Goal: Complete application form

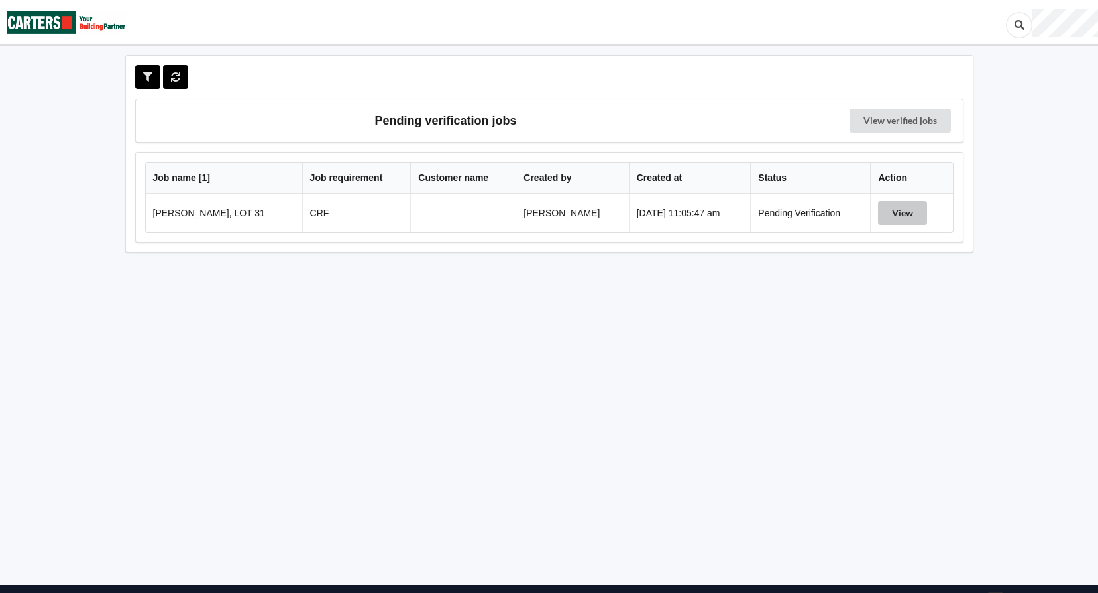
click at [900, 215] on button "View" at bounding box center [902, 213] width 49 height 24
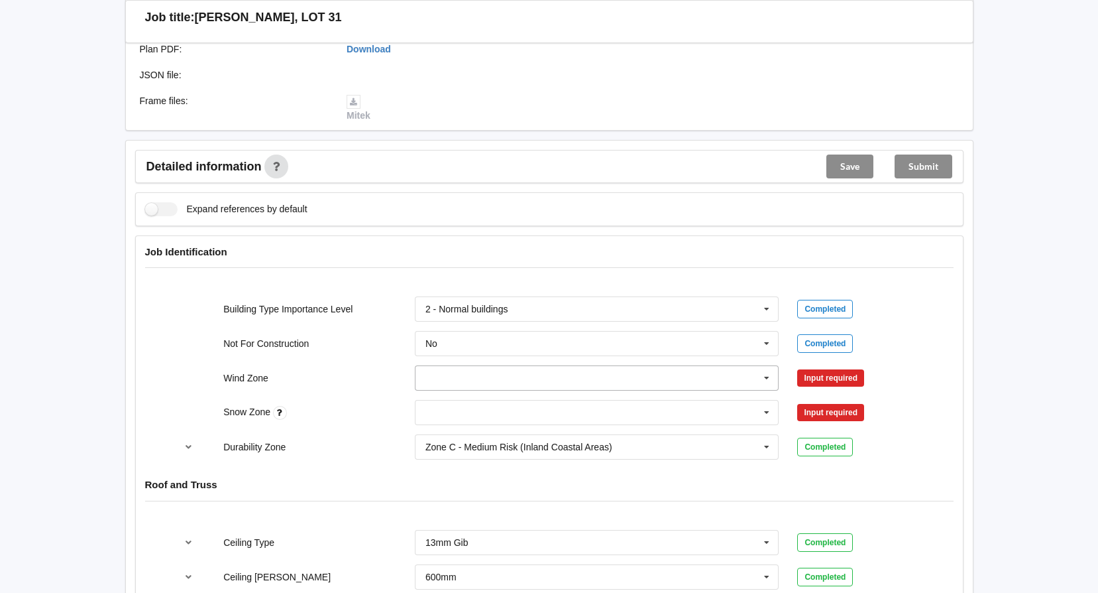
scroll to position [398, 0]
click at [464, 366] on input "text" at bounding box center [597, 377] width 363 height 24
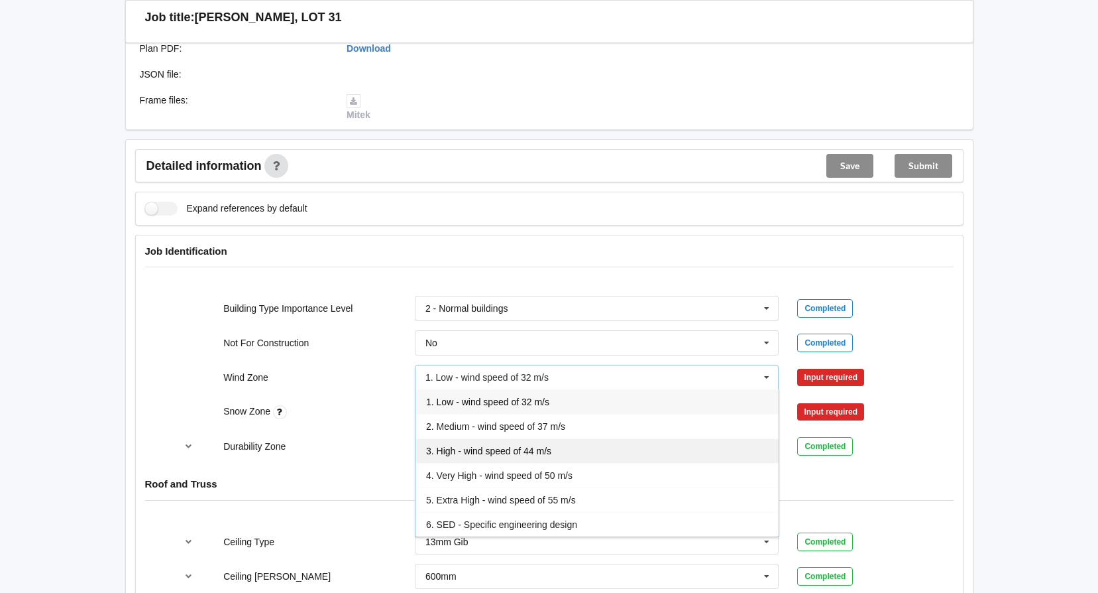
drag, startPoint x: 469, startPoint y: 452, endPoint x: 632, endPoint y: 440, distance: 163.5
click at [469, 452] on span "3. High - wind speed of 44 m/s" at bounding box center [488, 450] width 125 height 11
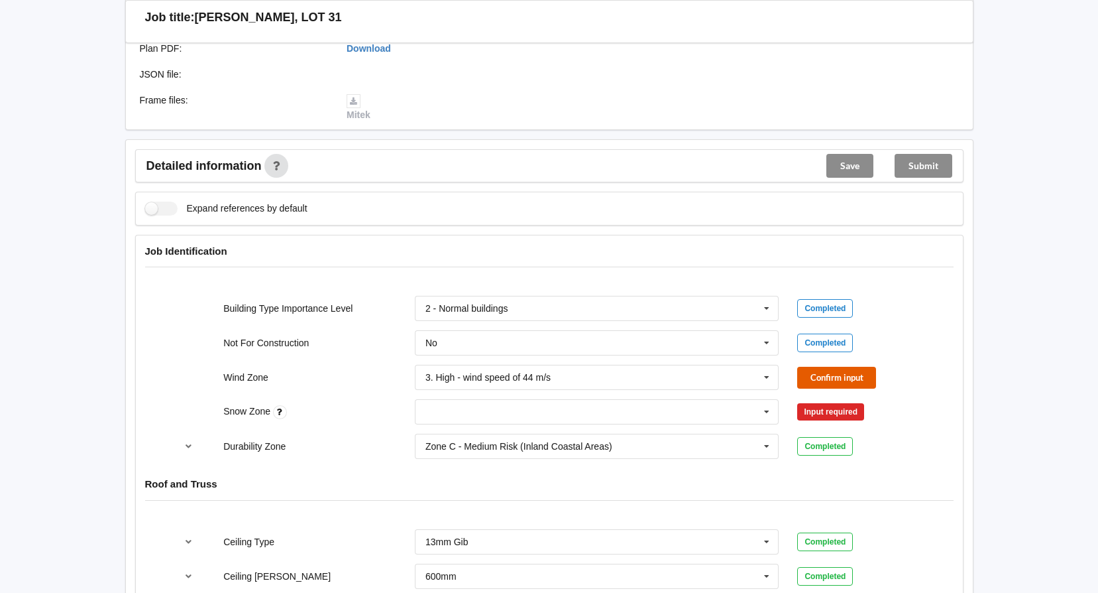
click at [811, 375] on button "Confirm input" at bounding box center [836, 378] width 79 height 22
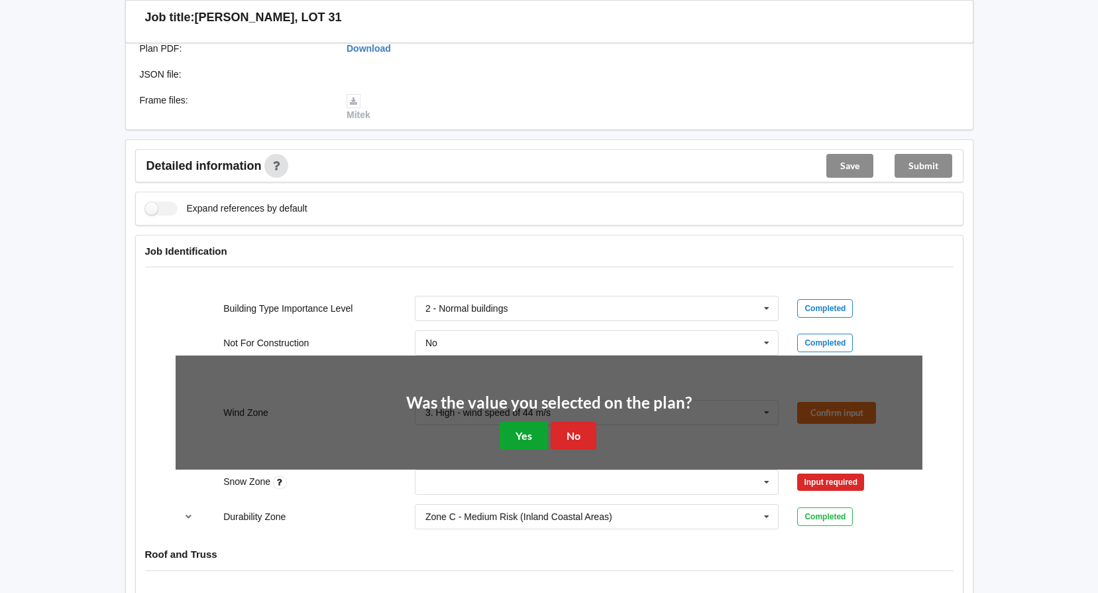
click at [528, 436] on button "Yes" at bounding box center [524, 435] width 48 height 27
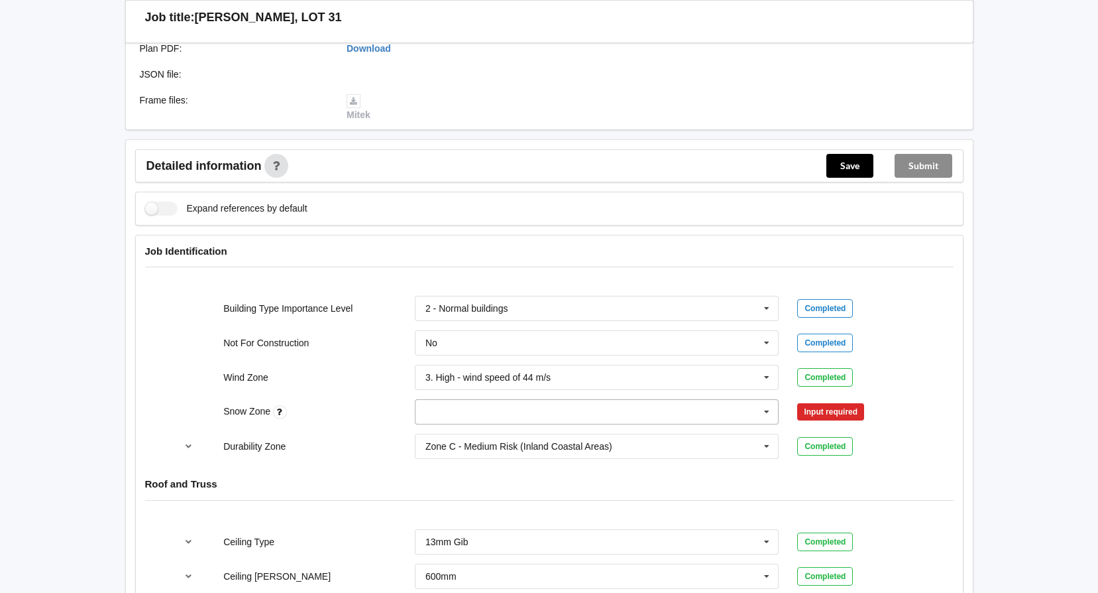
click at [761, 407] on icon at bounding box center [767, 412] width 20 height 25
click at [661, 440] on div "N0" at bounding box center [597, 436] width 363 height 25
click at [817, 408] on button "Confirm input" at bounding box center [836, 412] width 79 height 22
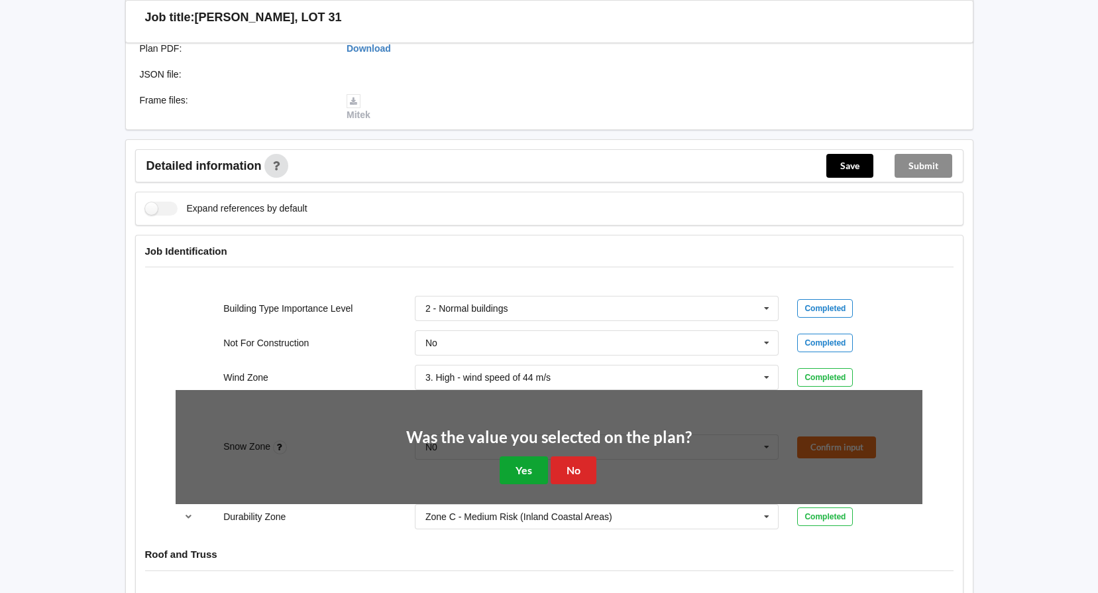
click at [520, 469] on button "Yes" at bounding box center [524, 469] width 48 height 27
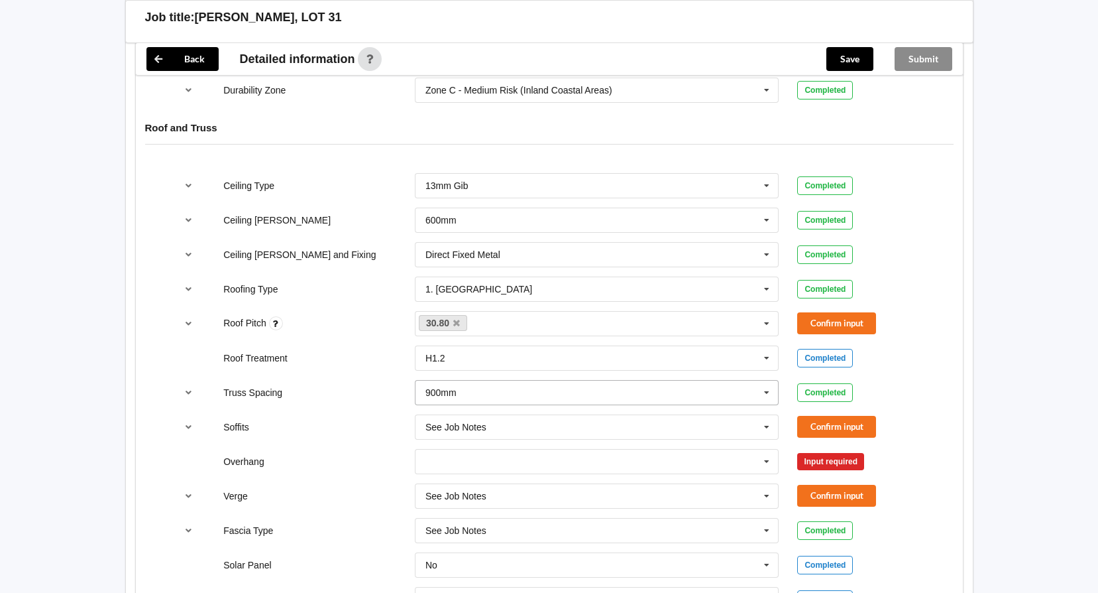
scroll to position [795, 0]
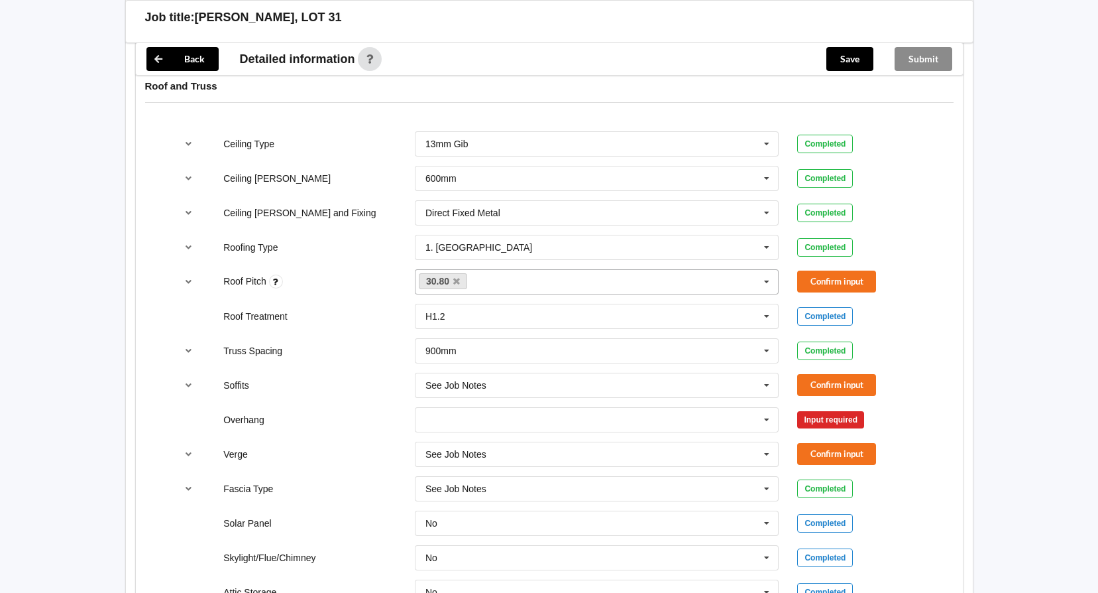
click at [520, 278] on div "30.80 None" at bounding box center [597, 281] width 365 height 25
paste input "20 deg"
type input "20 deg"
click at [861, 280] on button "Confirm input" at bounding box center [836, 281] width 79 height 22
click at [573, 284] on div "30.80 20 deg None" at bounding box center [597, 281] width 365 height 25
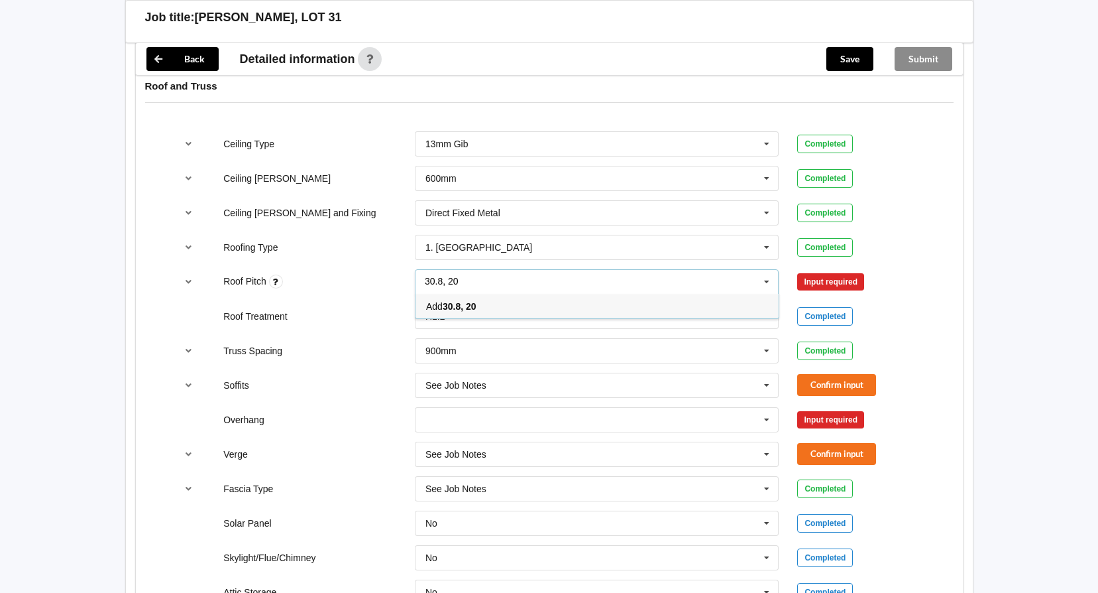
type input "30.8, 20"
click at [815, 286] on div "Input required" at bounding box center [830, 281] width 67 height 17
click at [764, 281] on icon at bounding box center [767, 282] width 20 height 25
type input "30.8 20"
click at [848, 281] on div "Input required" at bounding box center [830, 281] width 67 height 17
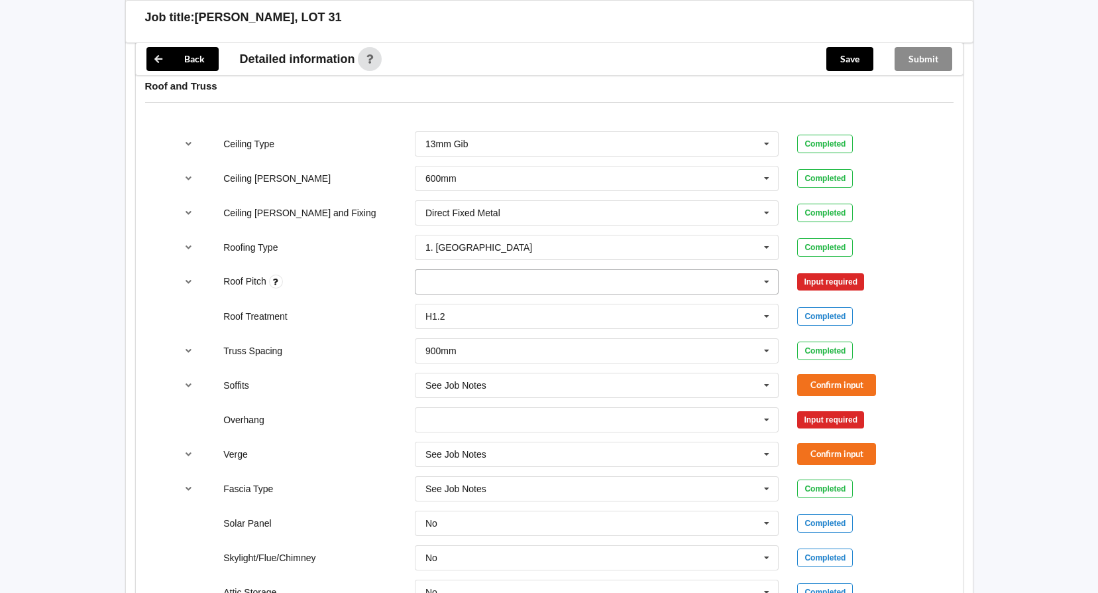
click at [746, 275] on div "30.8 20 30.80 None" at bounding box center [597, 281] width 365 height 25
click at [455, 327] on div "None" at bounding box center [597, 330] width 363 height 25
click at [455, 282] on icon at bounding box center [456, 281] width 7 height 9
click at [447, 270] on div "30.8 20 30.80 None" at bounding box center [597, 282] width 383 height 44
click at [451, 287] on div "30.8 20 30.80 None" at bounding box center [597, 281] width 365 height 25
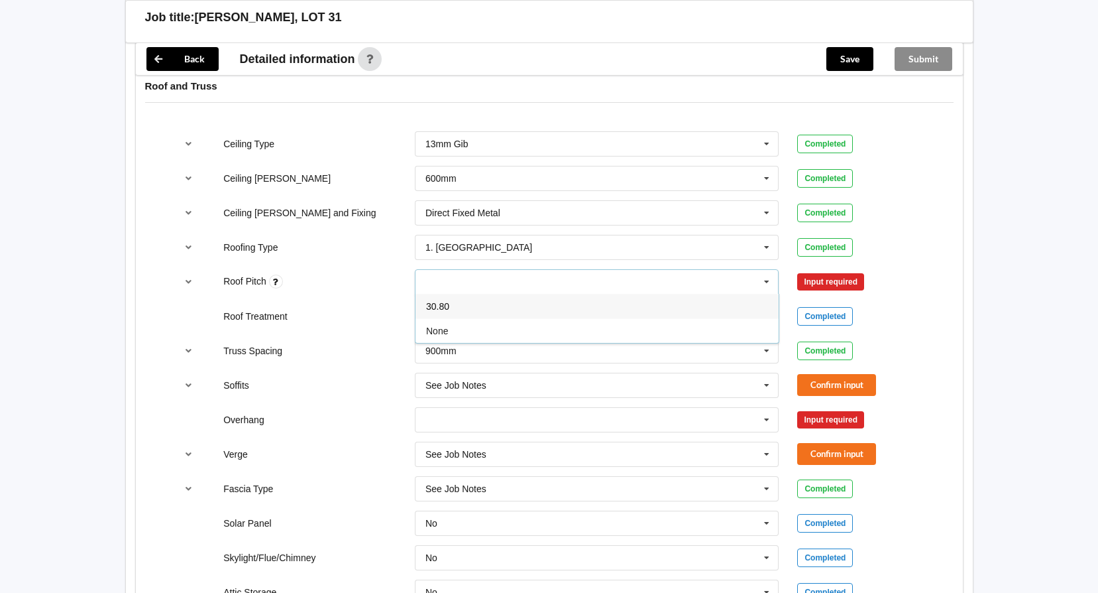
drag, startPoint x: 451, startPoint y: 303, endPoint x: 458, endPoint y: 302, distance: 6.8
click at [452, 303] on div "30.80" at bounding box center [597, 306] width 363 height 25
type input "20"
click at [435, 304] on span "Add 20" at bounding box center [439, 306] width 27 height 11
click at [815, 281] on button "Confirm input" at bounding box center [836, 281] width 79 height 22
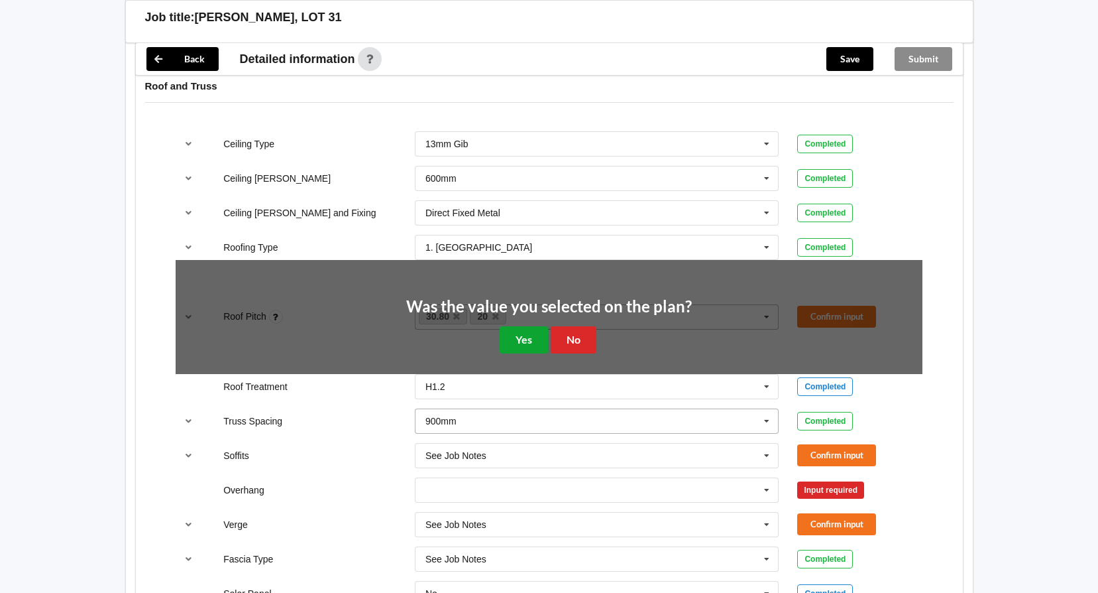
click at [526, 341] on button "Yes" at bounding box center [524, 339] width 48 height 27
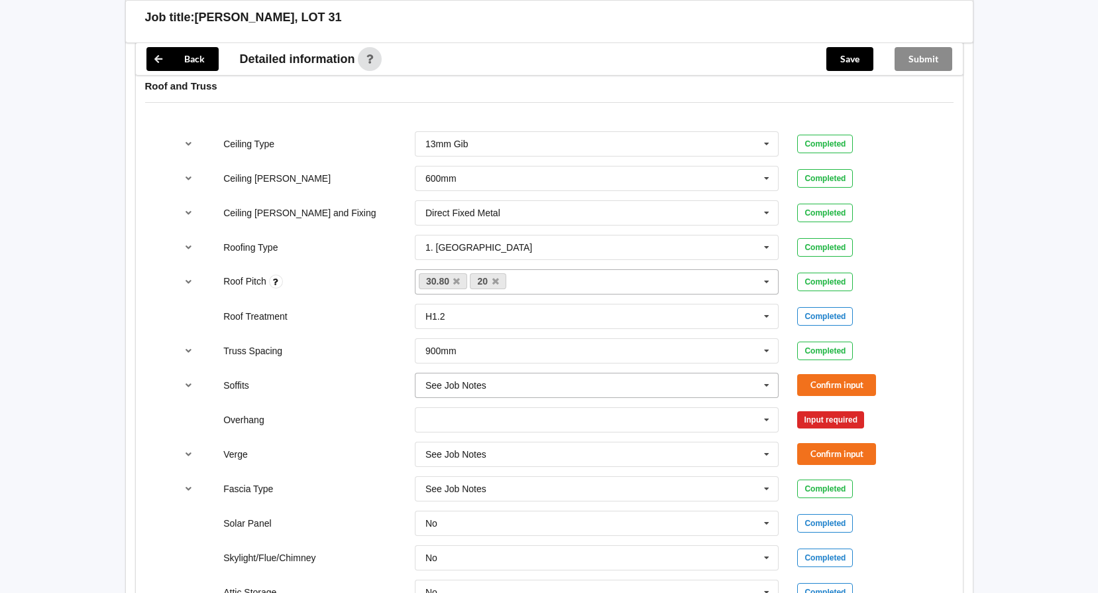
click at [764, 382] on icon at bounding box center [767, 385] width 20 height 25
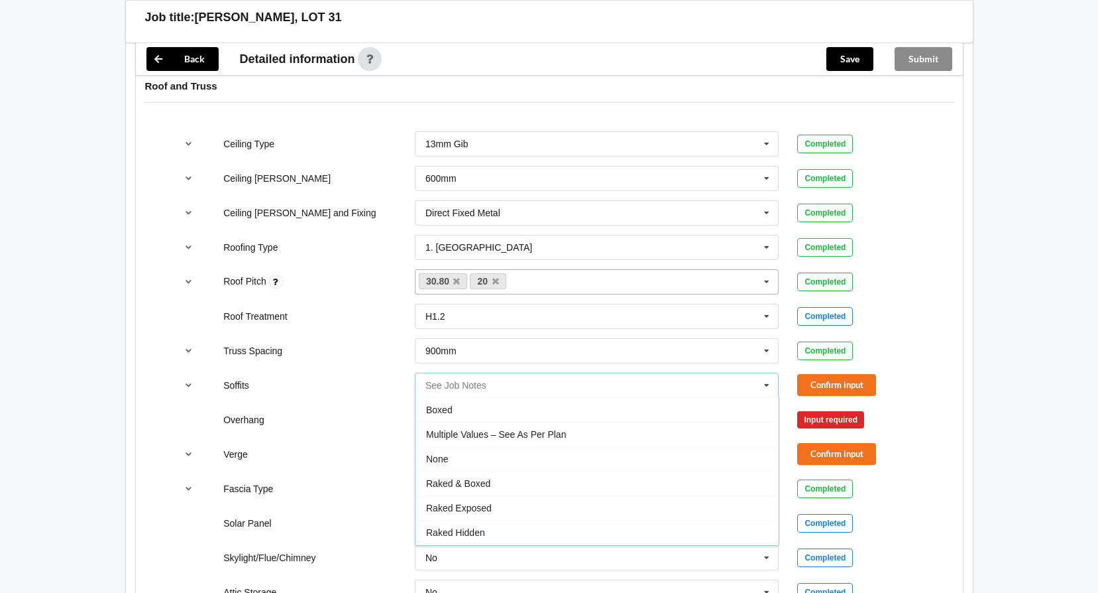
scroll to position [23, 0]
click at [711, 414] on div "Multiple Values – See As Per Plan" at bounding box center [597, 410] width 363 height 25
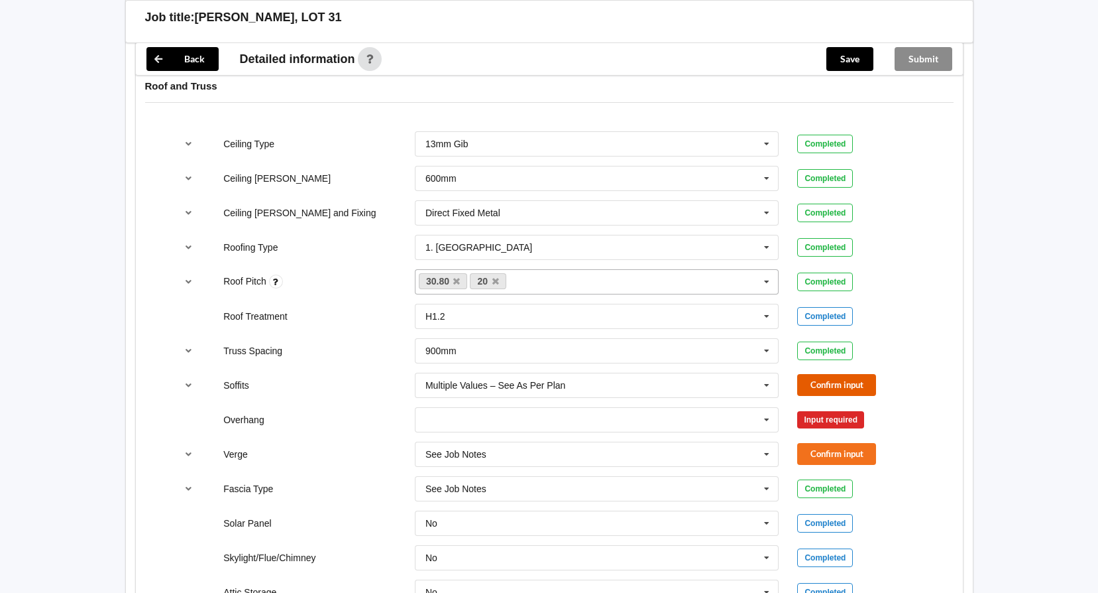
click at [857, 383] on button "Confirm input" at bounding box center [836, 385] width 79 height 22
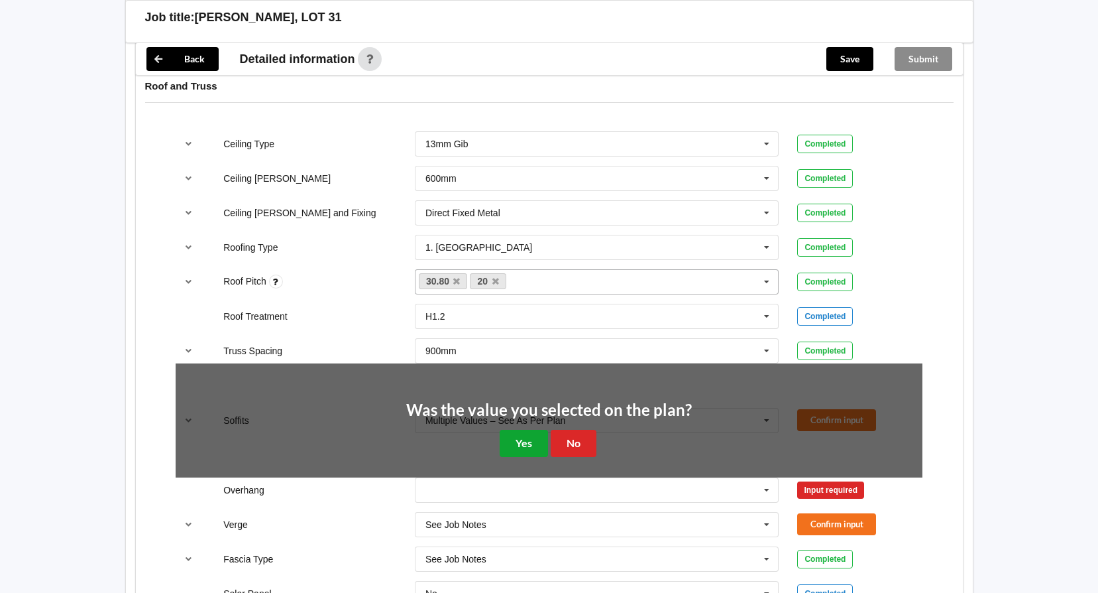
click at [537, 439] on button "Yes" at bounding box center [524, 443] width 48 height 27
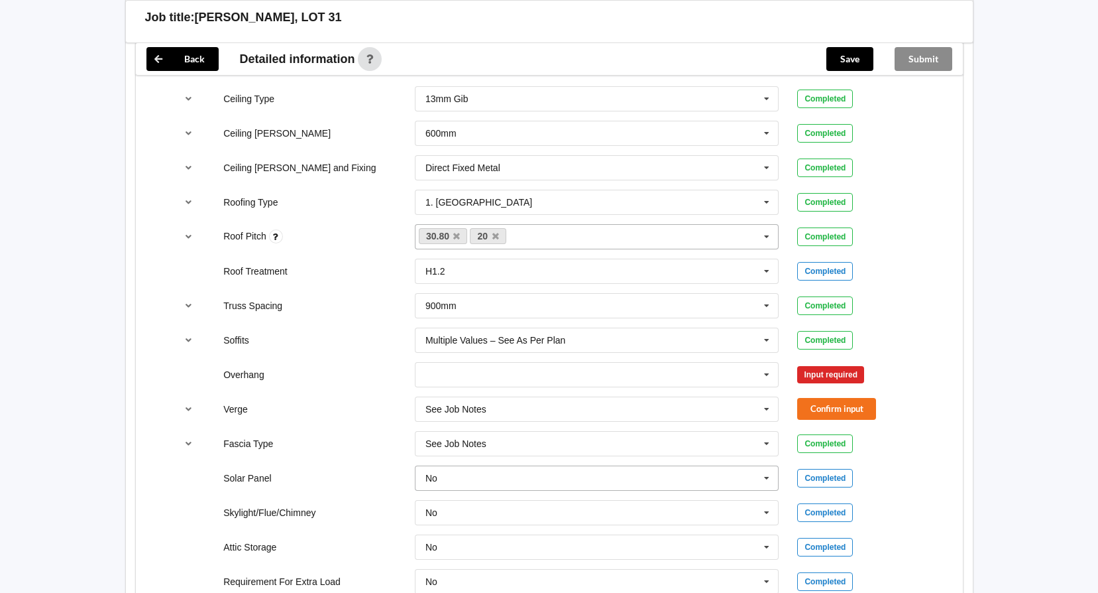
scroll to position [862, 0]
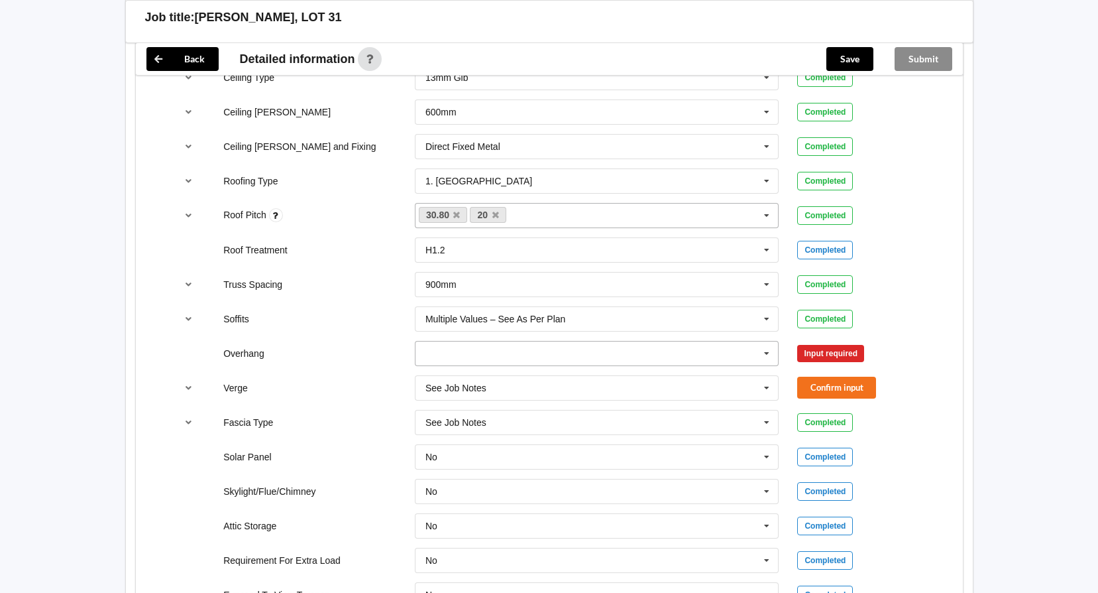
click at [761, 351] on icon at bounding box center [767, 353] width 20 height 25
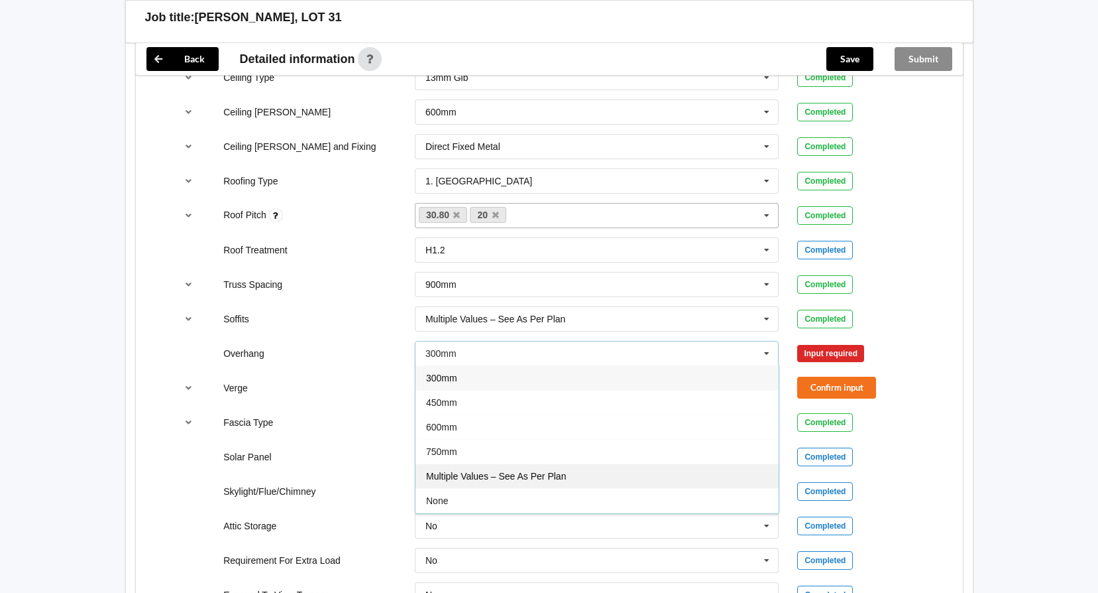
click at [557, 473] on span "Multiple Values – See As Per Plan" at bounding box center [496, 476] width 140 height 11
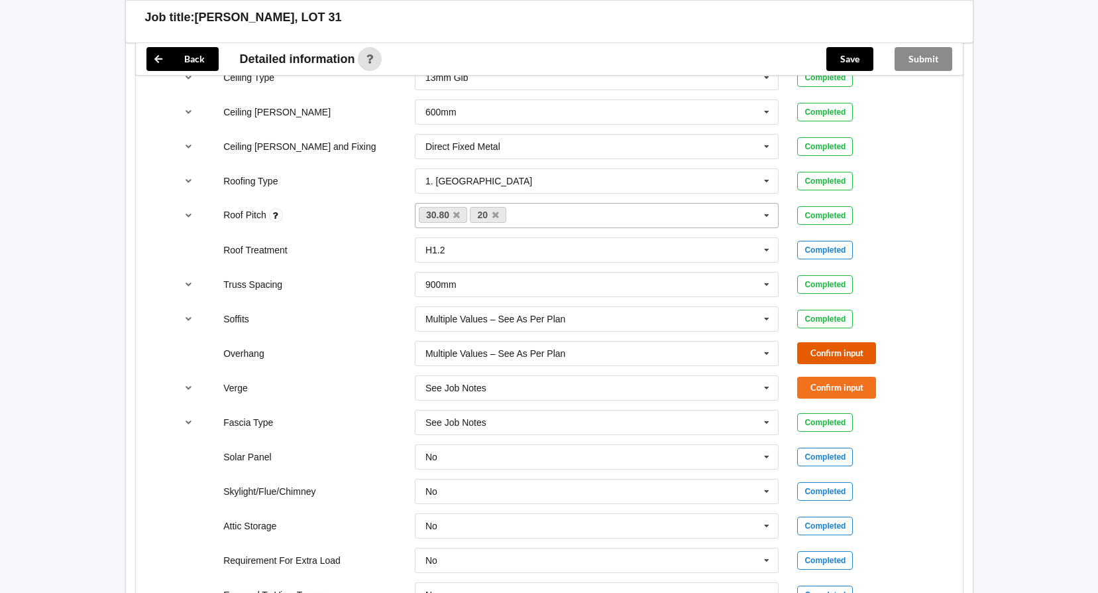
click at [817, 353] on button "Confirm input" at bounding box center [836, 353] width 79 height 22
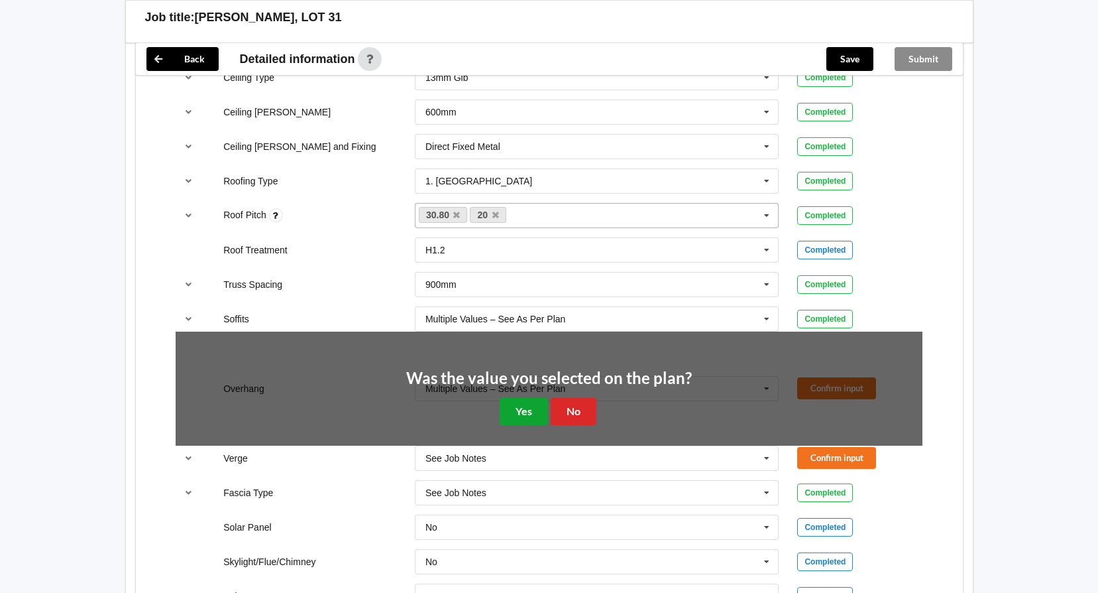
drag, startPoint x: 524, startPoint y: 410, endPoint x: 576, endPoint y: 400, distance: 52.8
click at [524, 409] on button "Yes" at bounding box center [524, 411] width 48 height 27
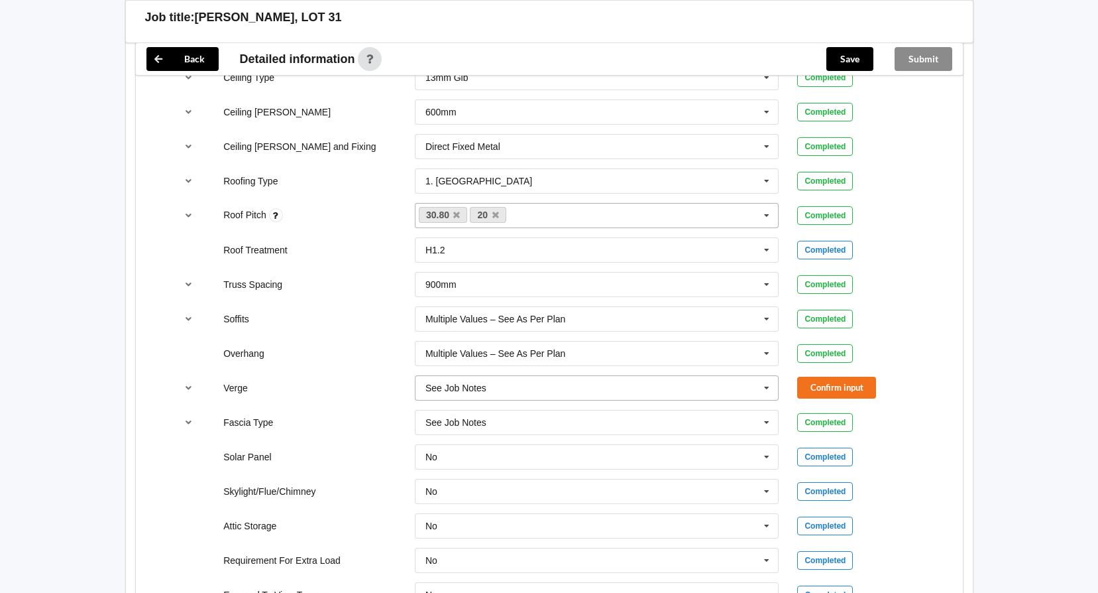
drag, startPoint x: 764, startPoint y: 380, endPoint x: 742, endPoint y: 396, distance: 27.0
click at [764, 380] on icon at bounding box center [767, 388] width 20 height 25
drag, startPoint x: 513, startPoint y: 533, endPoint x: 587, endPoint y: 503, distance: 80.0
click at [520, 530] on span "Multiple Values – See As Per Plan" at bounding box center [496, 535] width 140 height 11
click at [817, 385] on button "Confirm input" at bounding box center [836, 388] width 79 height 22
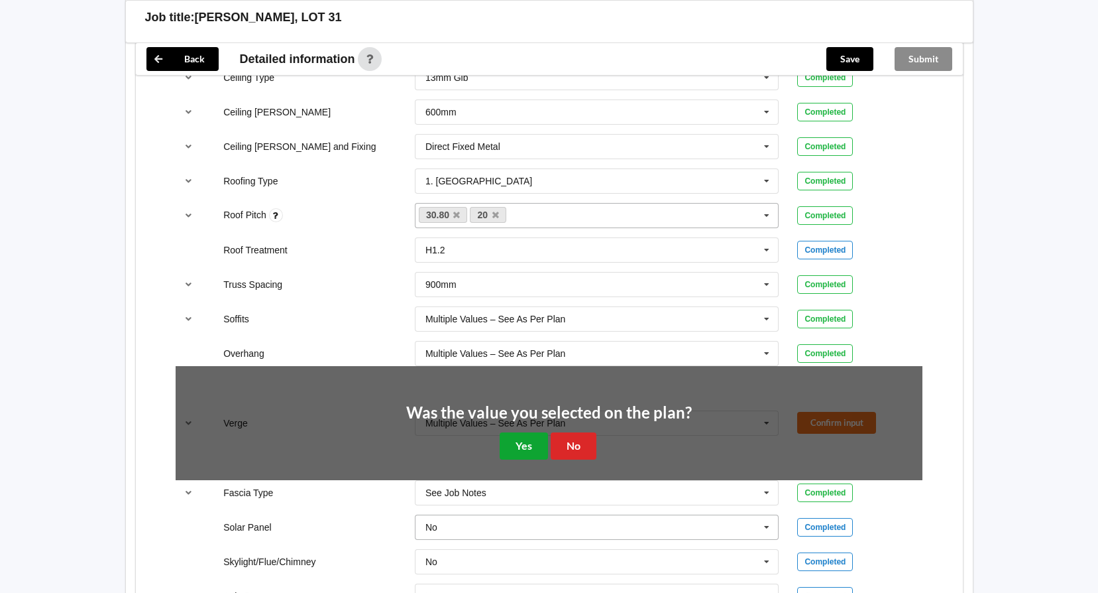
click at [518, 443] on button "Yes" at bounding box center [524, 445] width 48 height 27
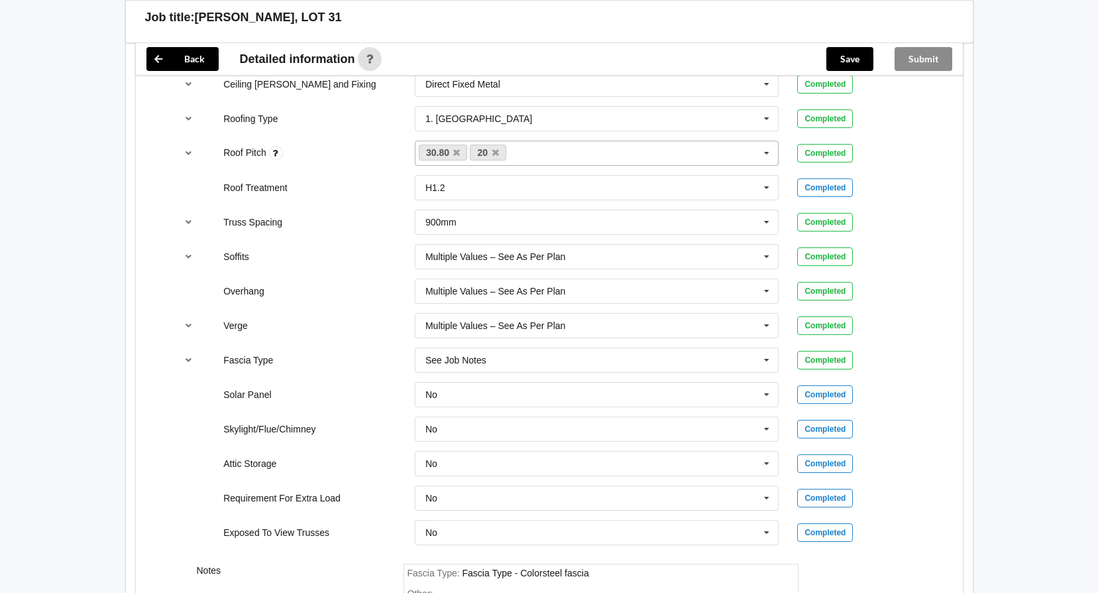
scroll to position [913, 0]
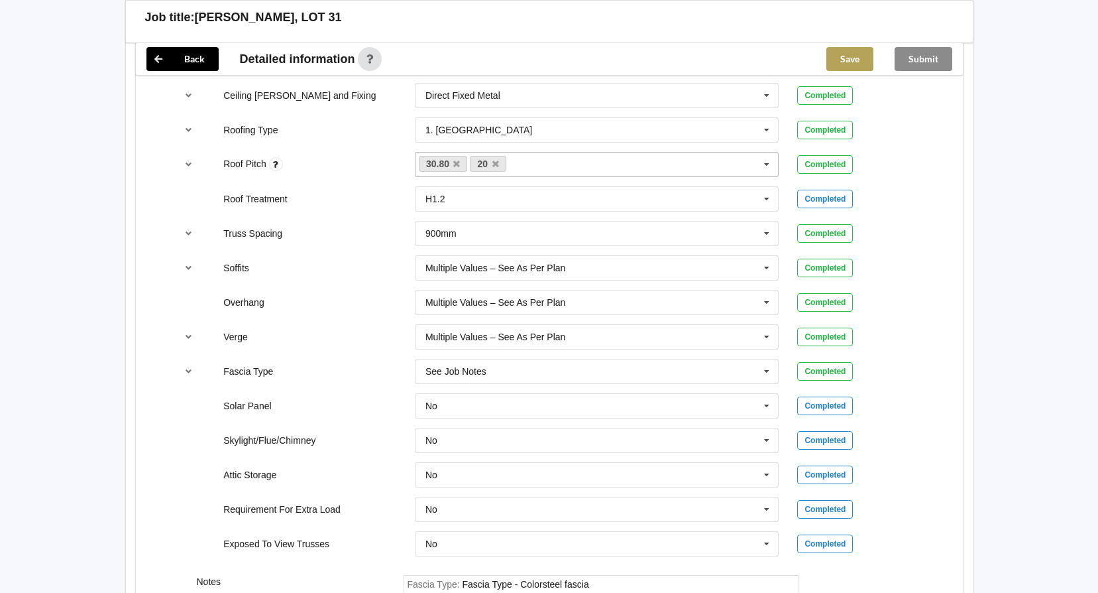
click at [844, 54] on button "Save" at bounding box center [850, 59] width 47 height 24
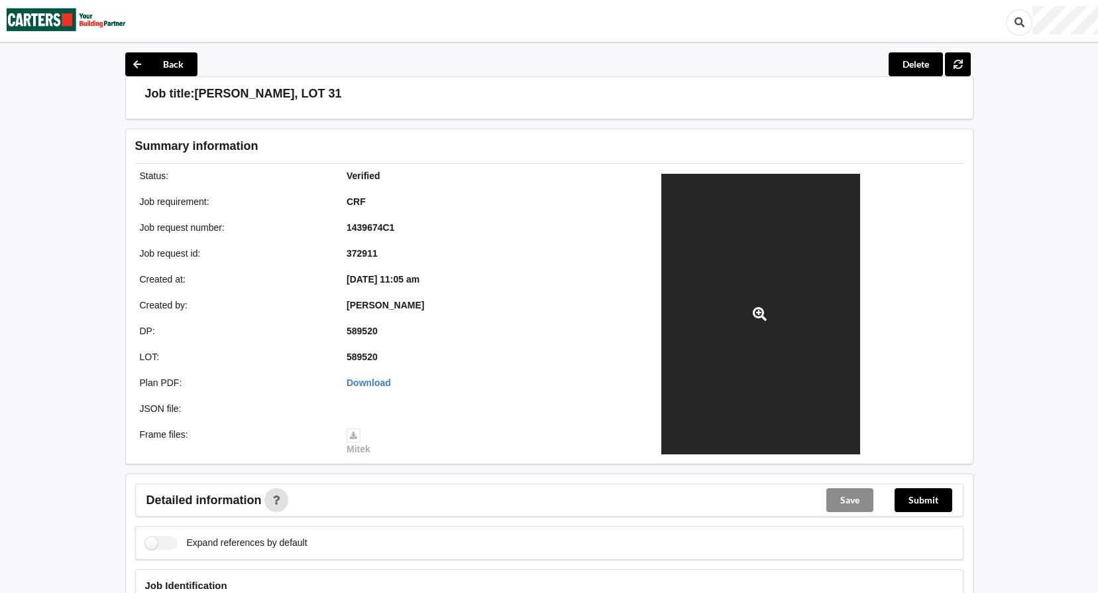
scroll to position [0, 0]
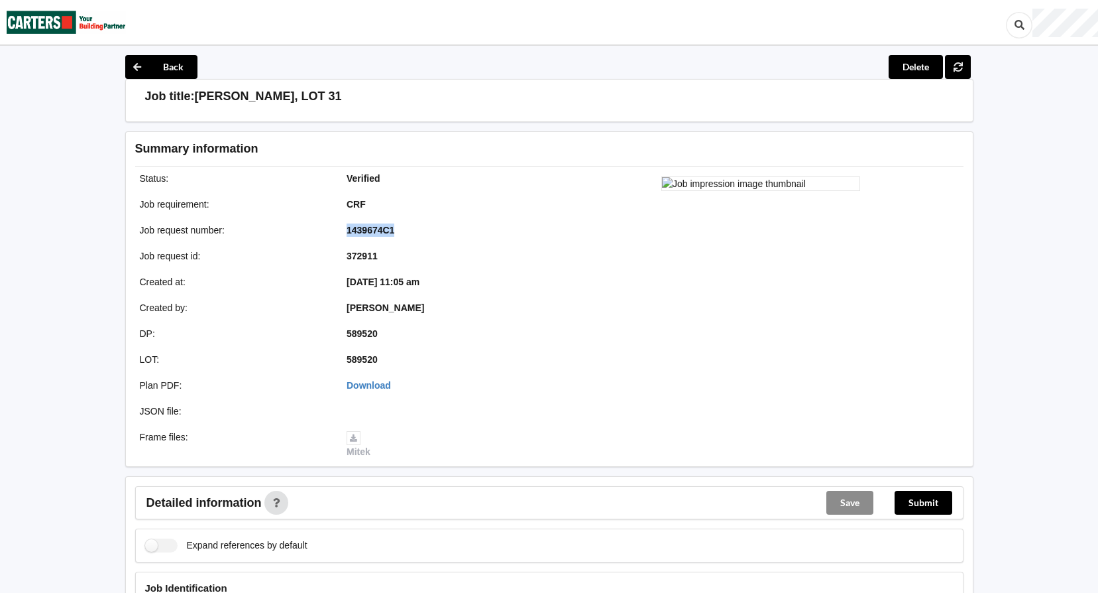
drag, startPoint x: 396, startPoint y: 229, endPoint x: 344, endPoint y: 232, distance: 51.8
click at [344, 232] on div "1439674C1" at bounding box center [440, 229] width 207 height 13
drag, startPoint x: 344, startPoint y: 232, endPoint x: 363, endPoint y: 230, distance: 18.7
copy b "1439674C1"
click at [931, 502] on button "Submit" at bounding box center [924, 503] width 58 height 24
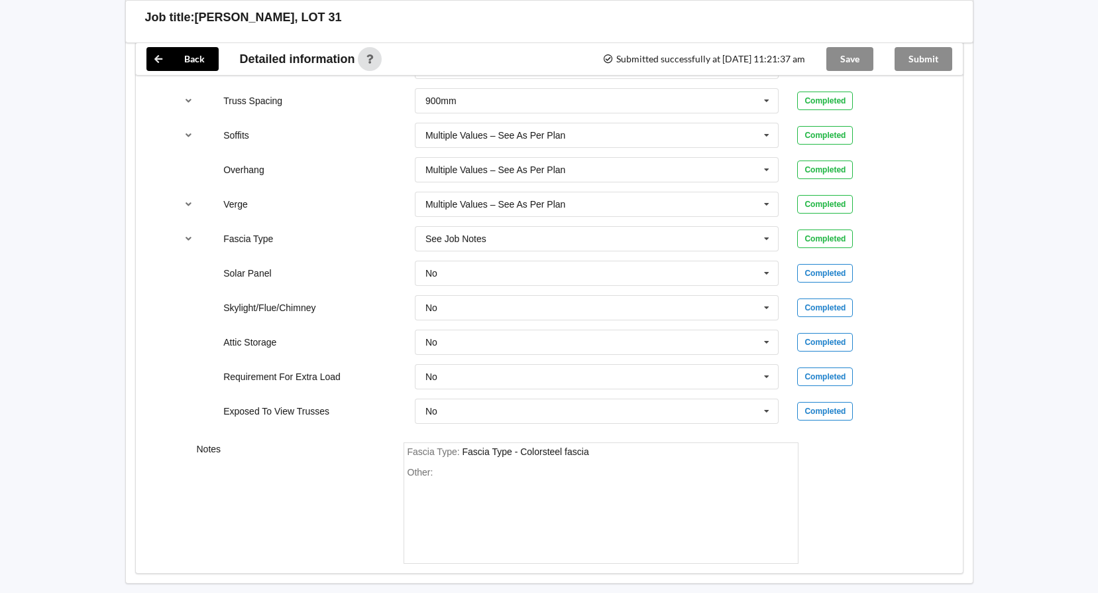
scroll to position [1051, 0]
